Goal: Information Seeking & Learning: Check status

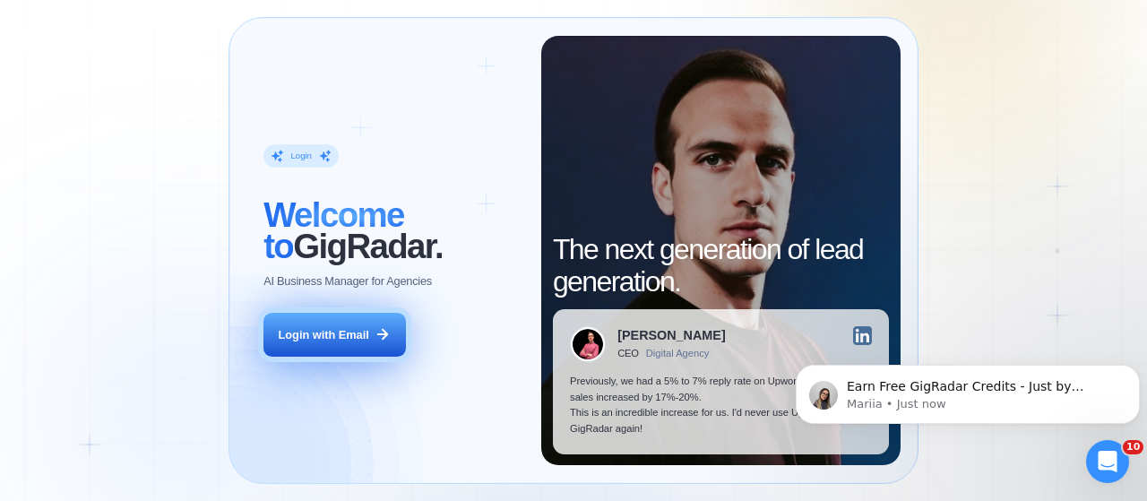
click at [337, 345] on button "Login with Email" at bounding box center [334, 335] width 142 height 45
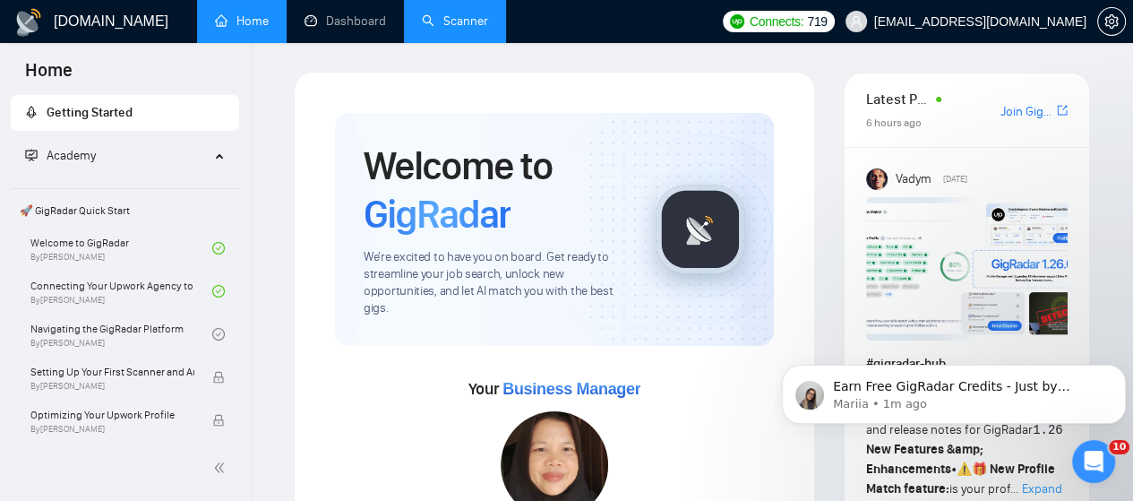
click at [445, 17] on link "Scanner" at bounding box center [455, 20] width 66 height 15
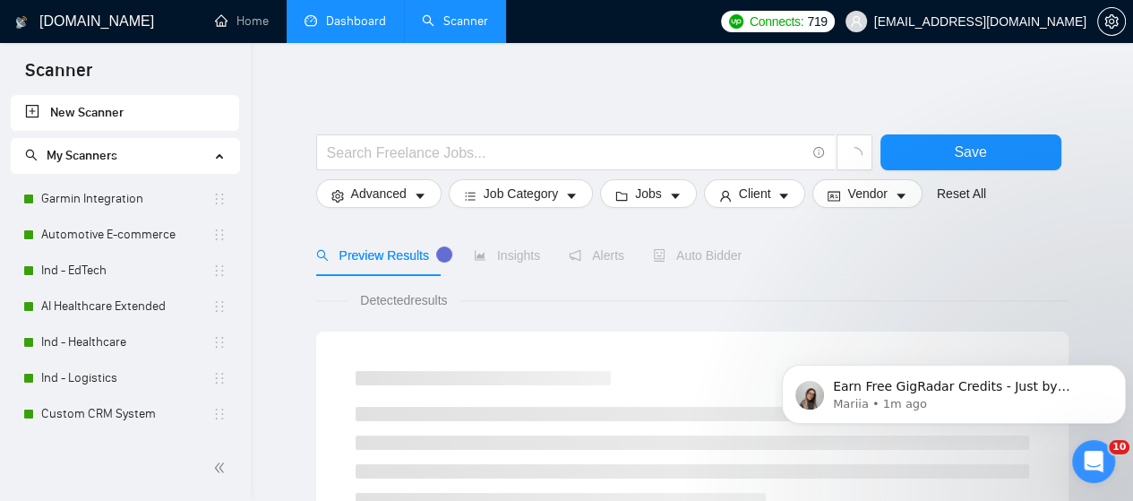
click at [346, 24] on link "Dashboard" at bounding box center [346, 20] width 82 height 15
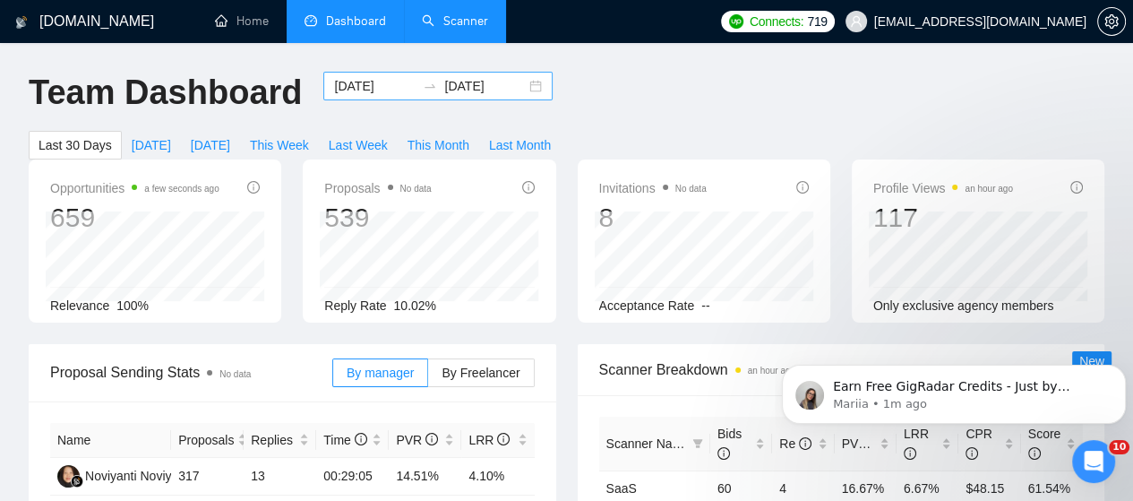
click at [519, 87] on div "[DATE] [DATE]" at bounding box center [437, 86] width 229 height 29
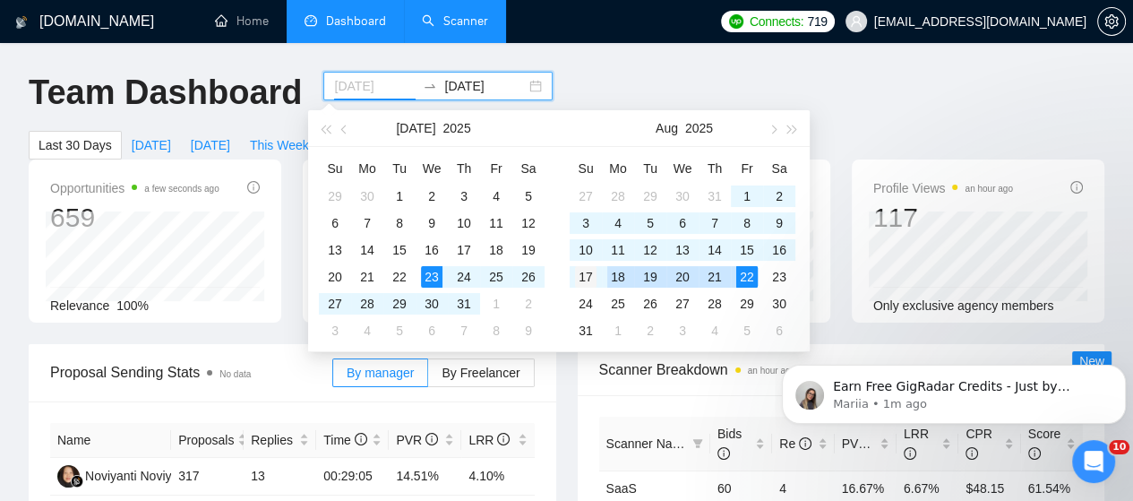
type input "[DATE]"
click at [590, 277] on div "17" at bounding box center [586, 277] width 22 height 22
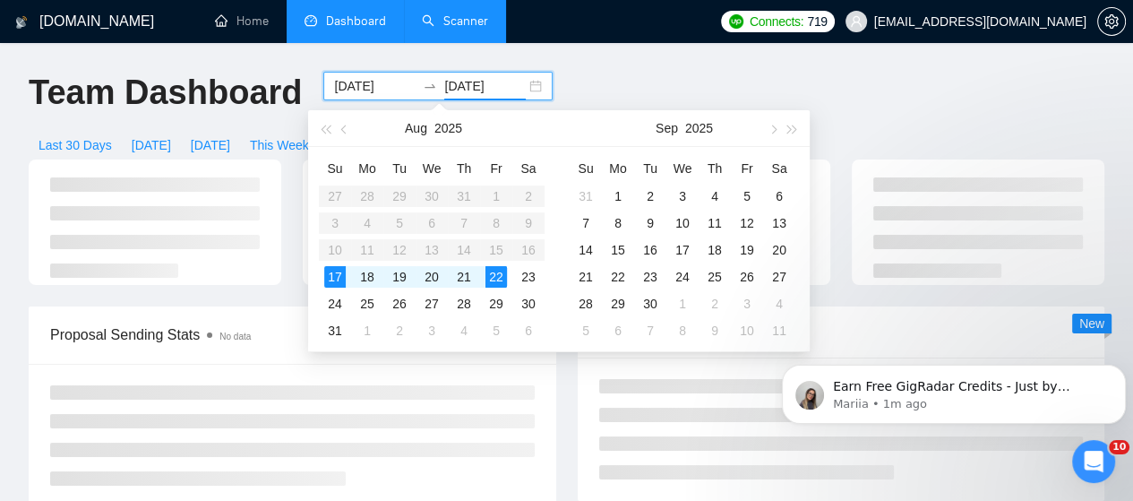
type input "[DATE]"
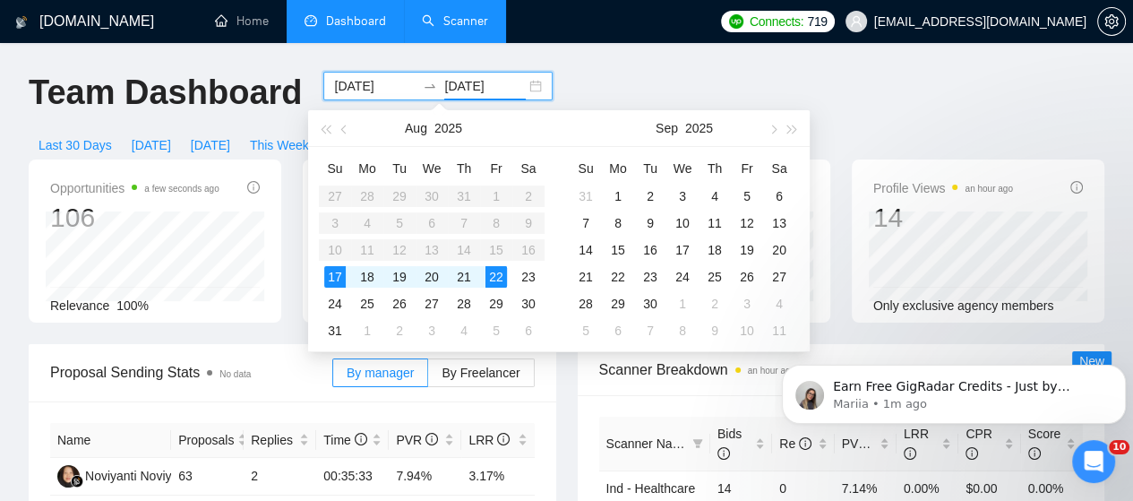
click at [561, 398] on div "Proposal Sending Stats No data By manager By Freelancer Name Proposals Replies …" at bounding box center [292, 503] width 549 height 319
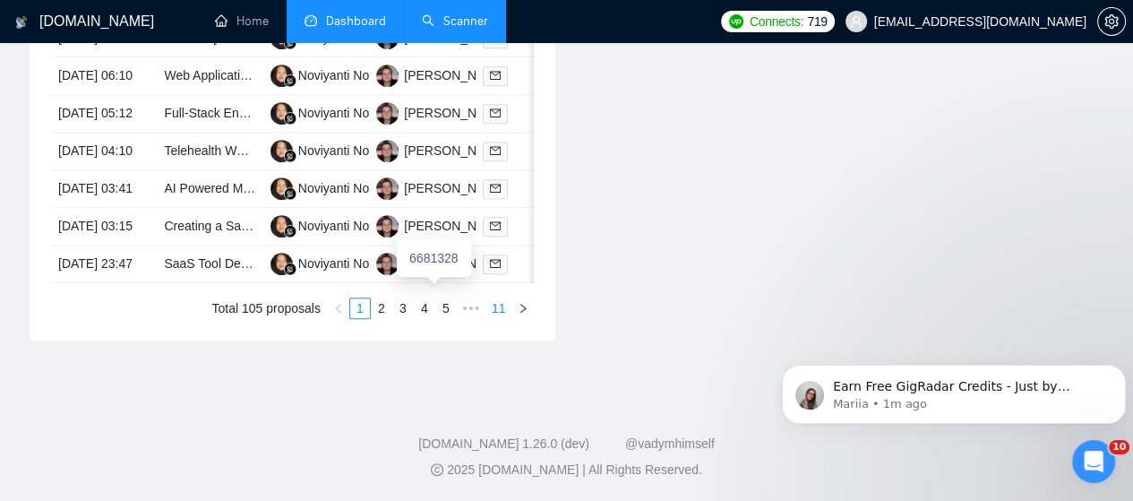
scroll to position [1072, 0]
click at [500, 318] on link "11" at bounding box center [498, 308] width 25 height 20
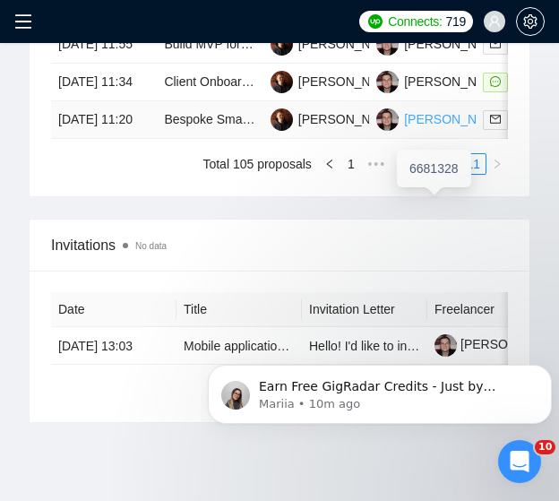
scroll to position [1528, 0]
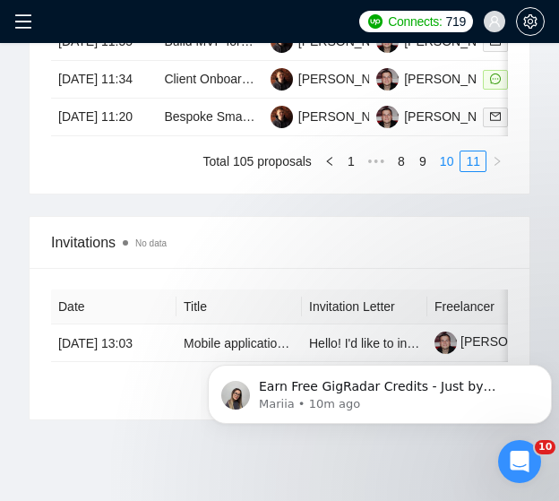
click at [453, 171] on link "10" at bounding box center [447, 161] width 25 height 20
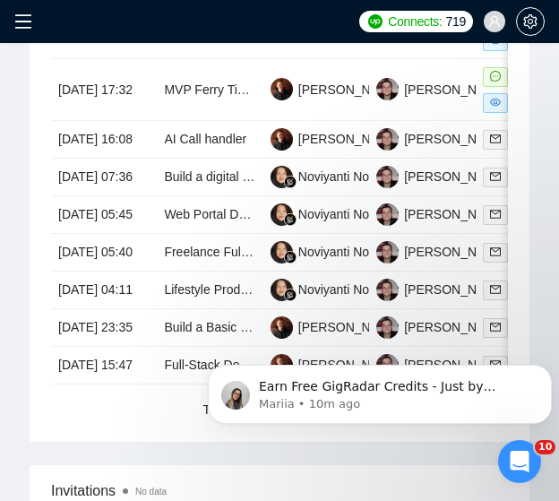
scroll to position [1516, 0]
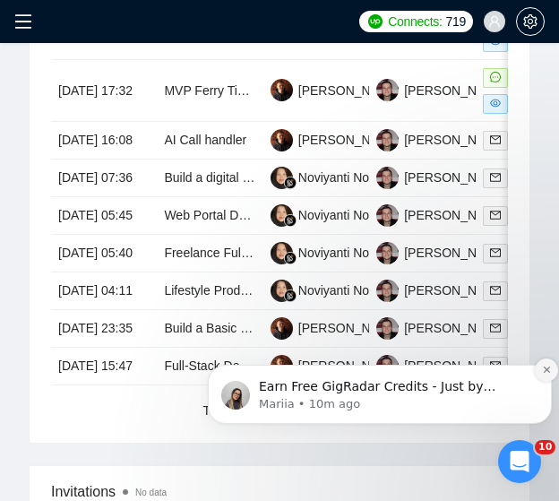
click at [546, 366] on icon "Dismiss notification" at bounding box center [547, 370] width 10 height 10
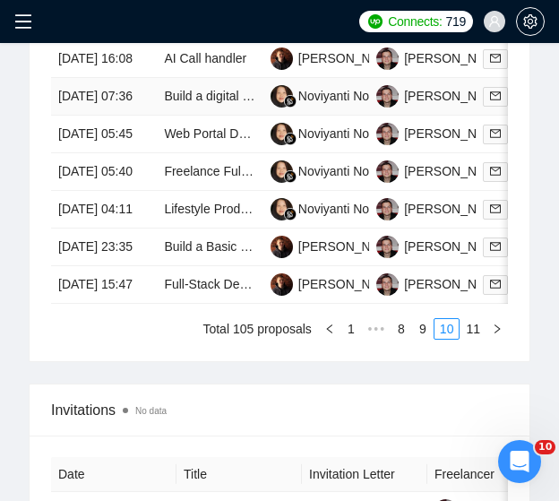
scroll to position [1746, 0]
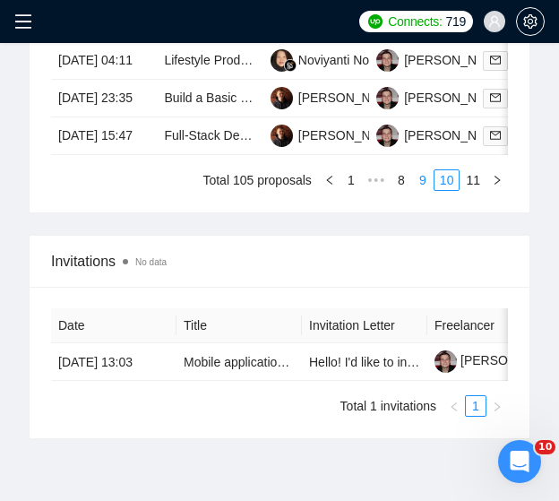
click at [425, 190] on link "9" at bounding box center [423, 180] width 20 height 20
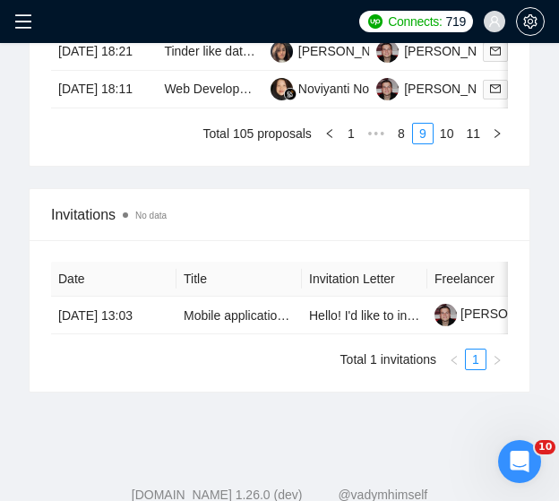
scroll to position [1745, 0]
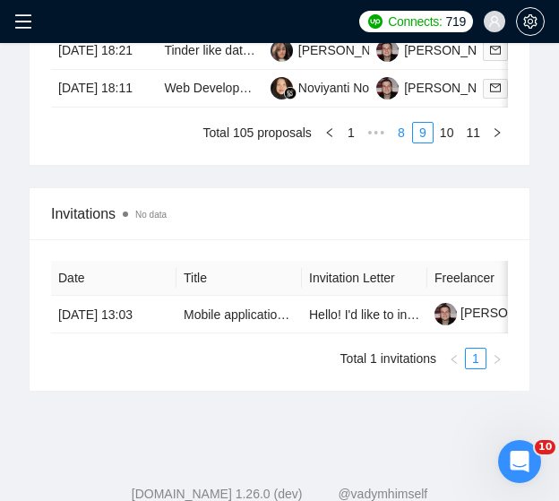
click at [401, 142] on link "8" at bounding box center [402, 133] width 20 height 20
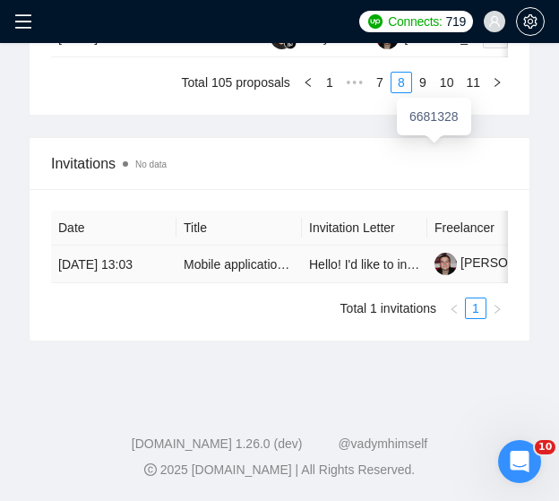
scroll to position [1815, 0]
click at [378, 92] on link "7" at bounding box center [380, 83] width 20 height 20
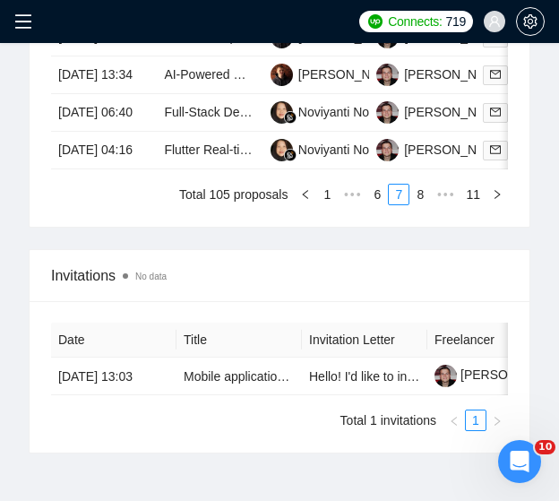
scroll to position [1733, 0]
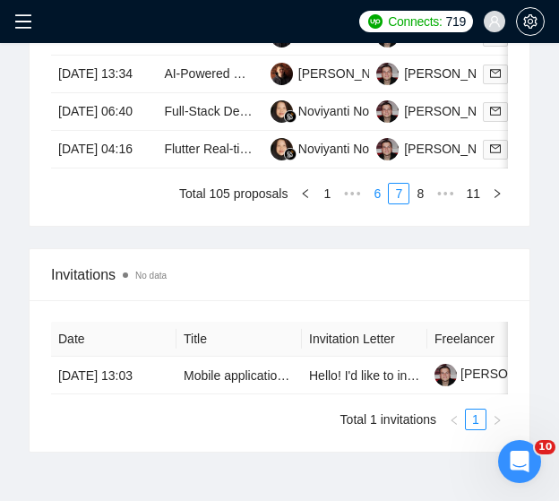
click at [380, 203] on link "6" at bounding box center [377, 194] width 20 height 20
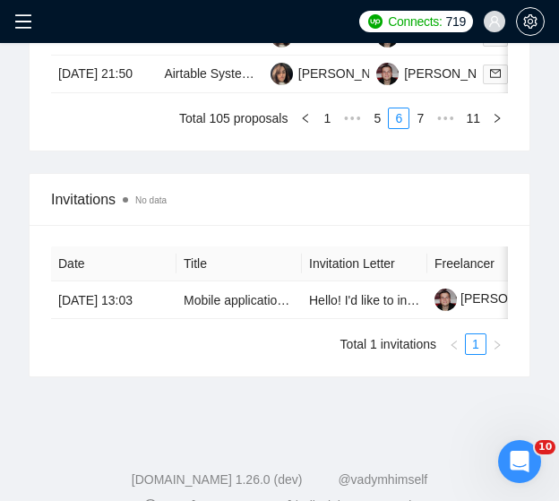
scroll to position [1764, 0]
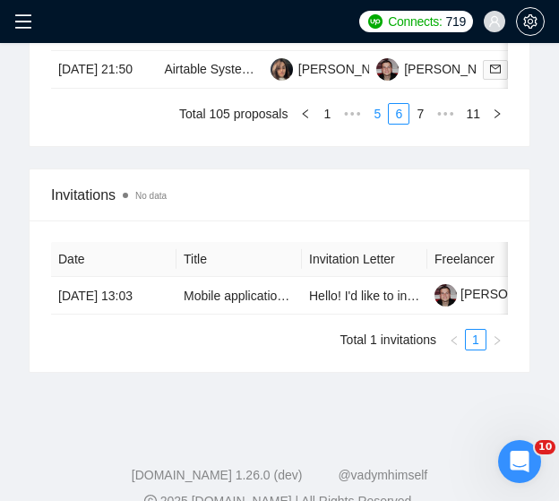
click at [379, 124] on link "5" at bounding box center [377, 114] width 20 height 20
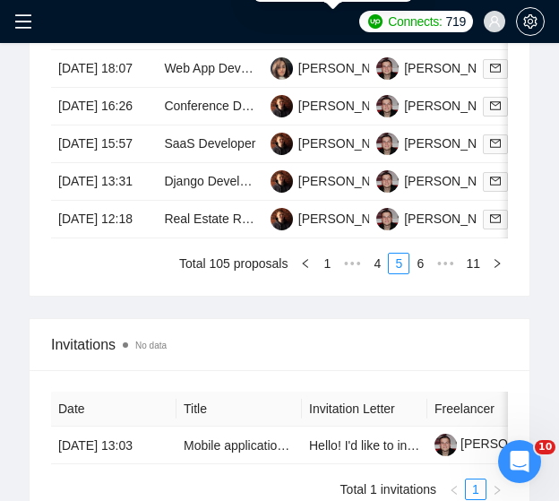
scroll to position [1664, 0]
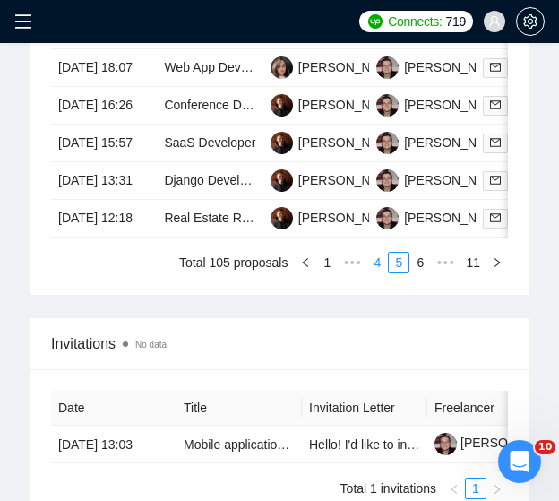
click at [377, 272] on link "4" at bounding box center [377, 263] width 20 height 20
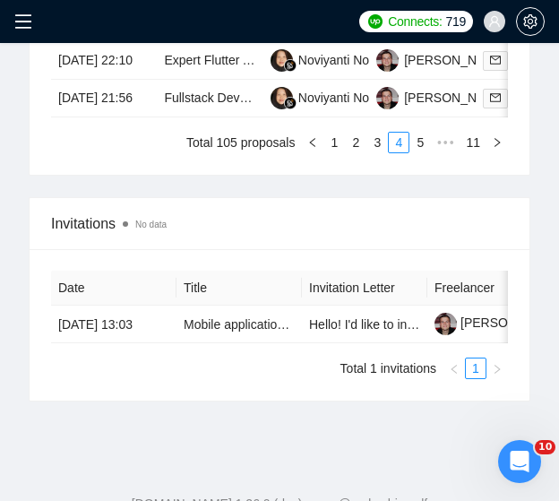
scroll to position [1745, 0]
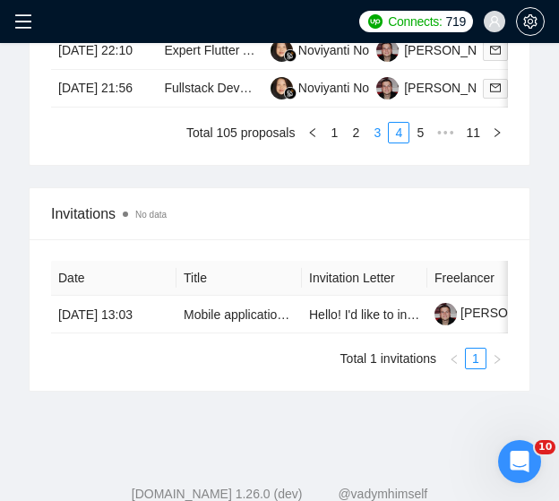
click at [378, 142] on link "3" at bounding box center [377, 133] width 20 height 20
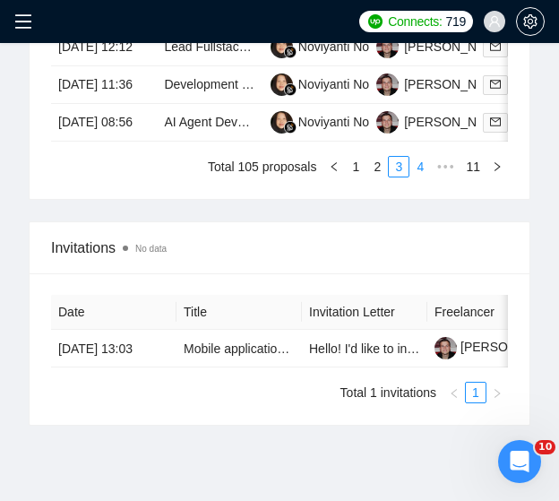
scroll to position [1714, 0]
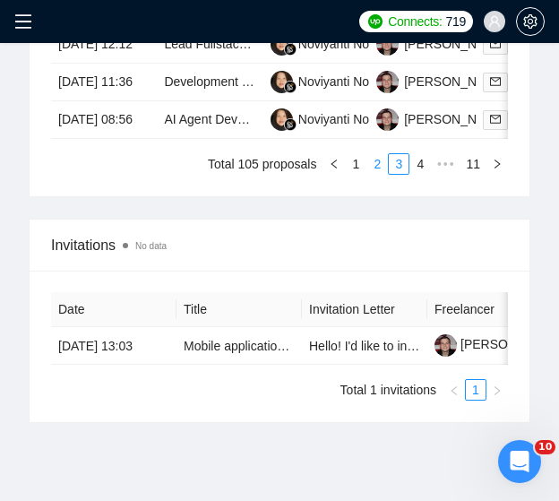
click at [375, 174] on link "2" at bounding box center [377, 164] width 20 height 20
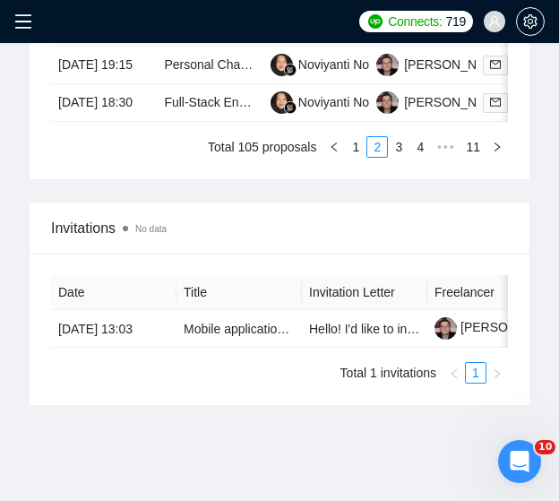
scroll to position [1753, 0]
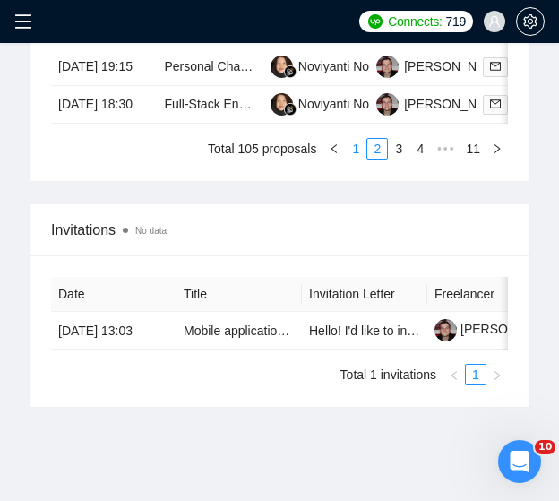
click at [357, 159] on link "1" at bounding box center [356, 149] width 20 height 20
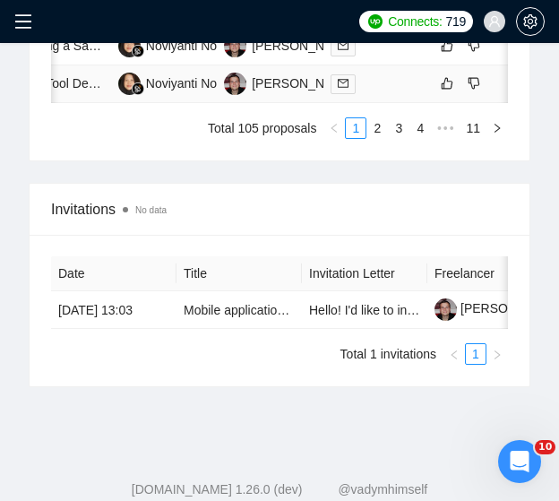
scroll to position [1751, 0]
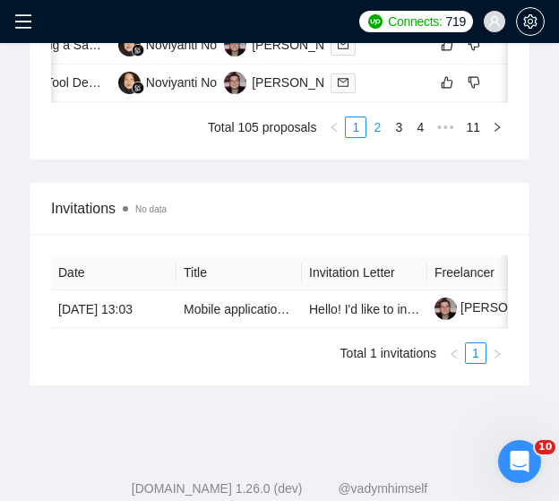
click at [378, 137] on link "2" at bounding box center [377, 127] width 20 height 20
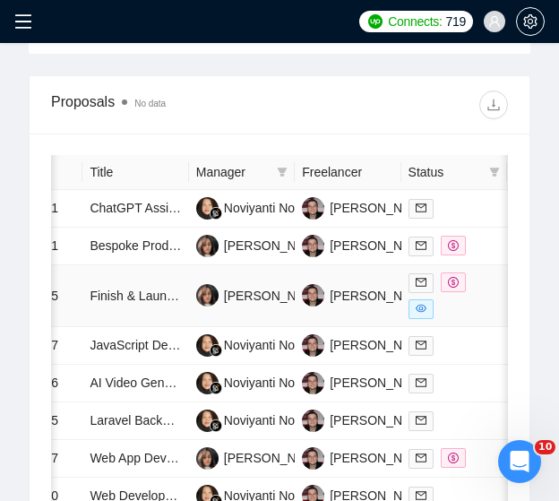
scroll to position [1269, 0]
